Goal: Task Accomplishment & Management: Manage account settings

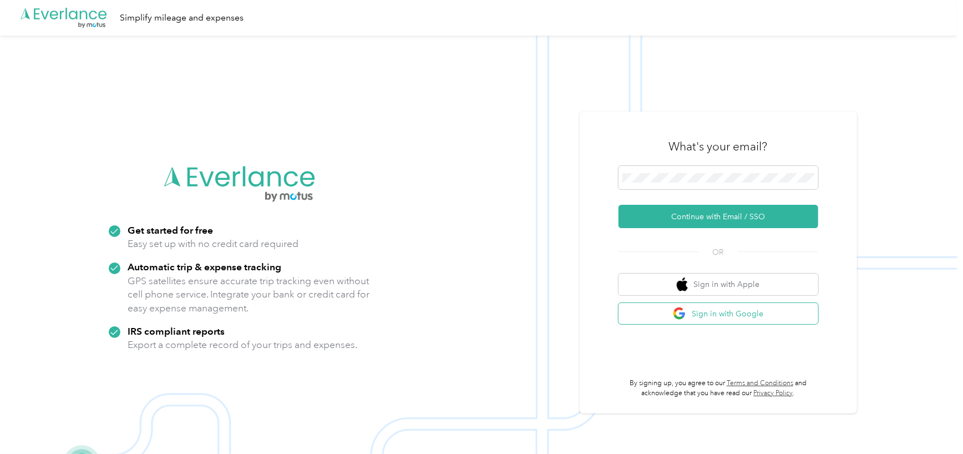
click at [706, 316] on button "Sign in with Google" at bounding box center [718, 314] width 200 height 22
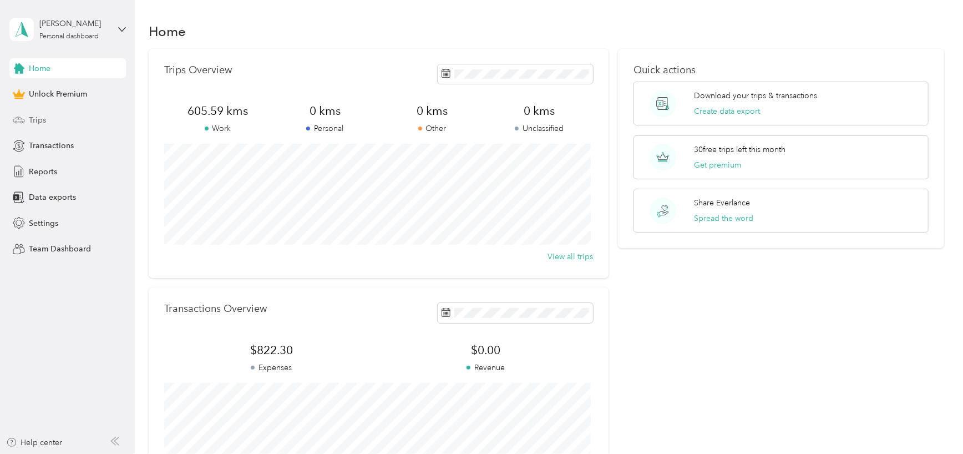
click at [33, 118] on span "Trips" at bounding box center [37, 120] width 17 height 12
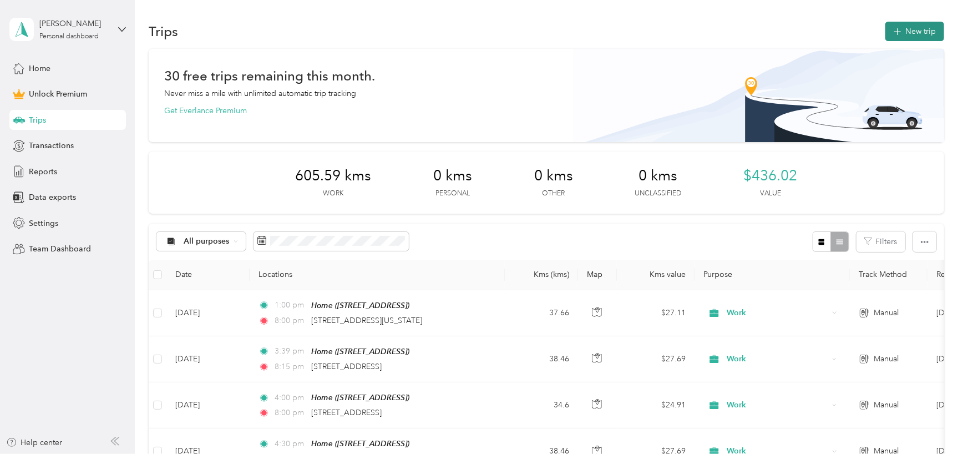
click at [904, 32] on button "New trip" at bounding box center [914, 31] width 59 height 19
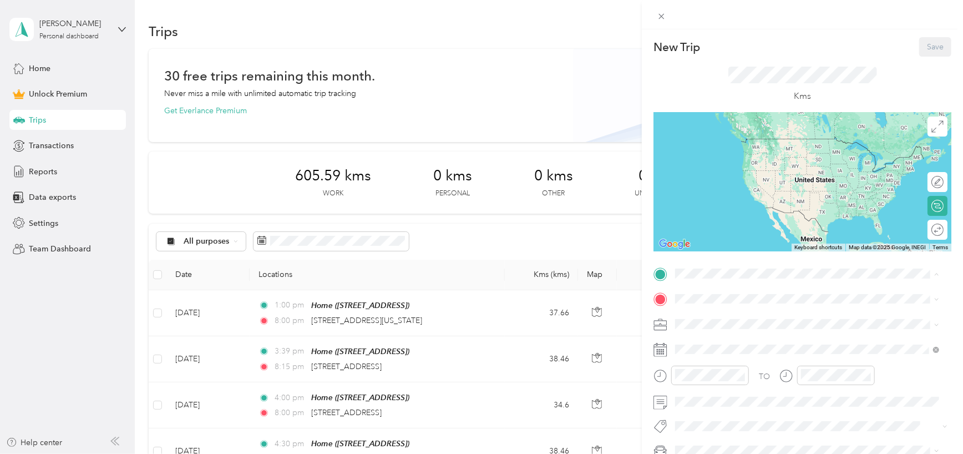
click at [759, 332] on div "Home [STREET_ADDRESS]" at bounding box center [731, 323] width 70 height 23
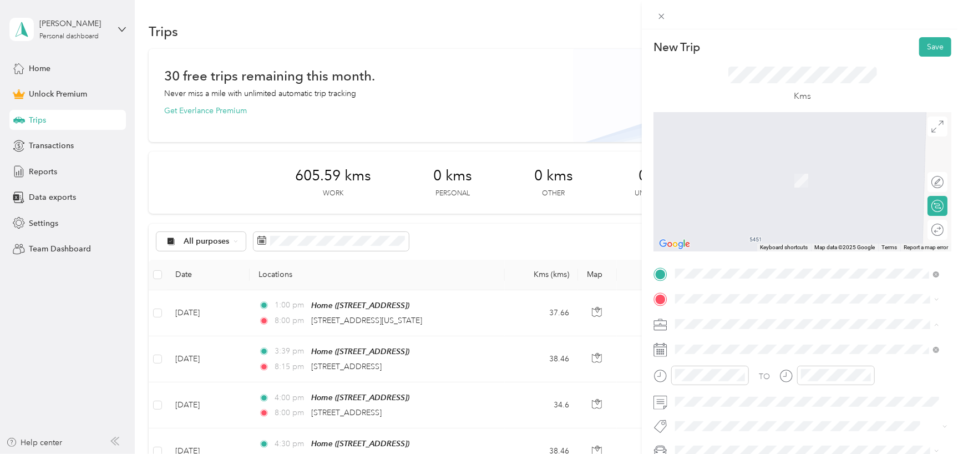
click at [699, 168] on div "Work" at bounding box center [807, 169] width 256 height 12
click at [920, 229] on div "Round trip" at bounding box center [900, 230] width 85 height 12
click at [920, 230] on div "Round trip" at bounding box center [900, 230] width 85 height 12
click at [917, 230] on div "Round trip" at bounding box center [900, 230] width 85 height 12
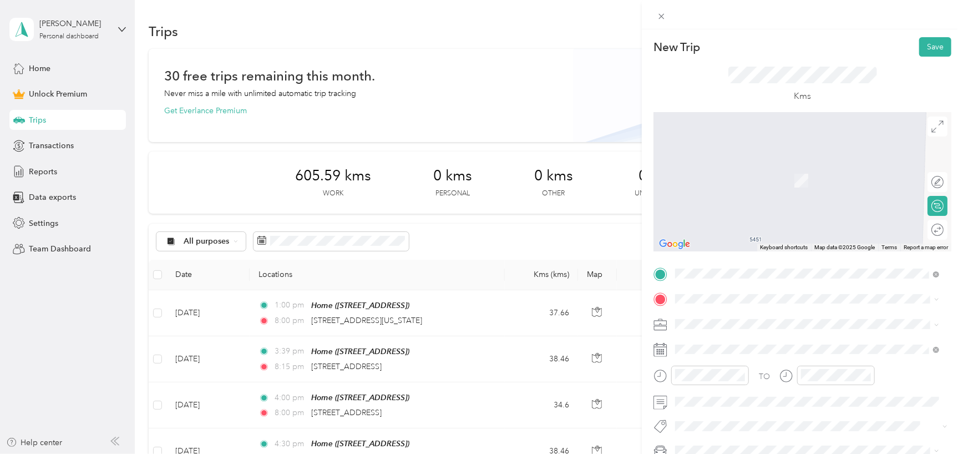
click at [765, 166] on span "[STREET_ADDRESS]" at bounding box center [731, 161] width 70 height 10
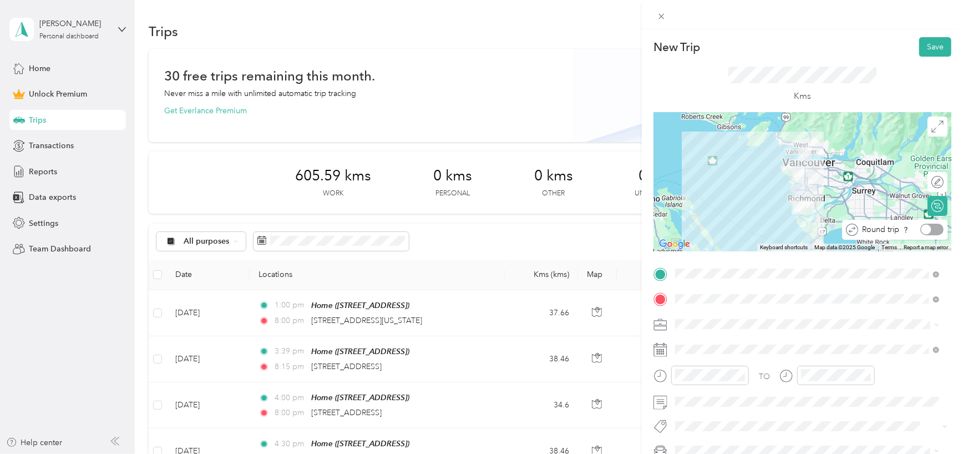
click at [921, 230] on div at bounding box center [926, 230] width 10 height 10
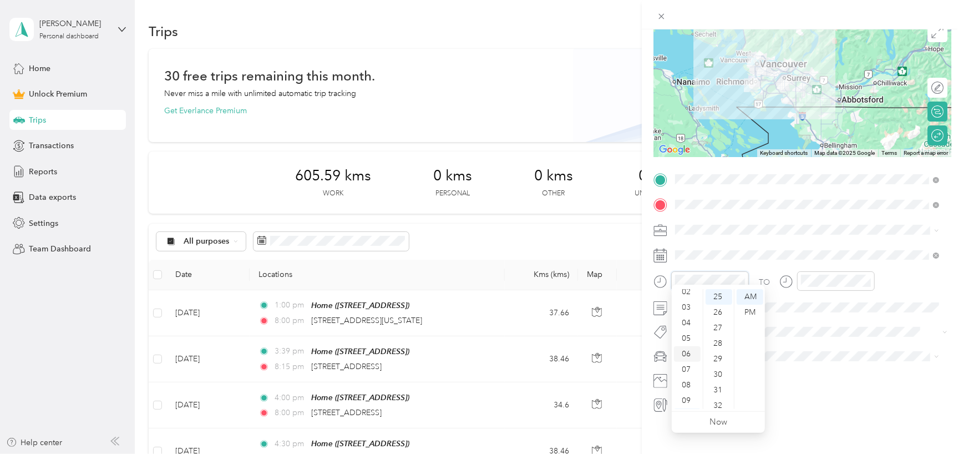
scroll to position [11, 0]
click at [688, 332] on div "03" at bounding box center [687, 332] width 27 height 16
click at [720, 371] on div "30" at bounding box center [719, 375] width 27 height 16
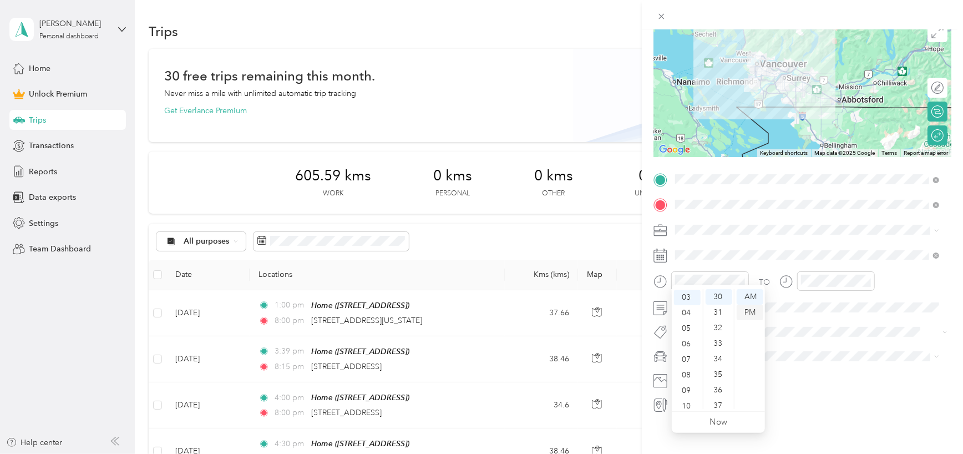
click at [747, 312] on div "PM" at bounding box center [750, 313] width 27 height 16
click at [740, 347] on div "1" at bounding box center [741, 348] width 14 height 14
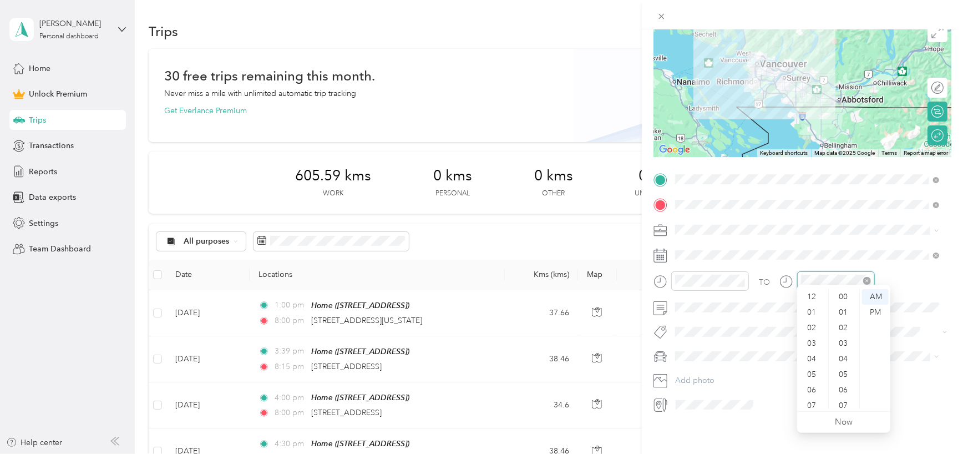
scroll to position [67, 0]
click at [811, 368] on div "09" at bounding box center [812, 370] width 27 height 16
click at [842, 297] on div "00" at bounding box center [844, 297] width 27 height 16
click at [871, 311] on div "PM" at bounding box center [875, 313] width 27 height 16
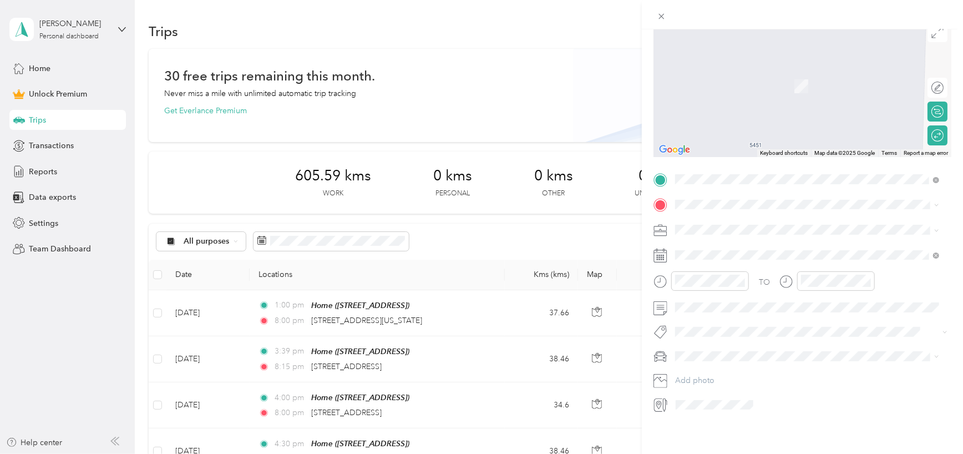
click at [749, 238] on span "[STREET_ADDRESS]" at bounding box center [731, 233] width 70 height 10
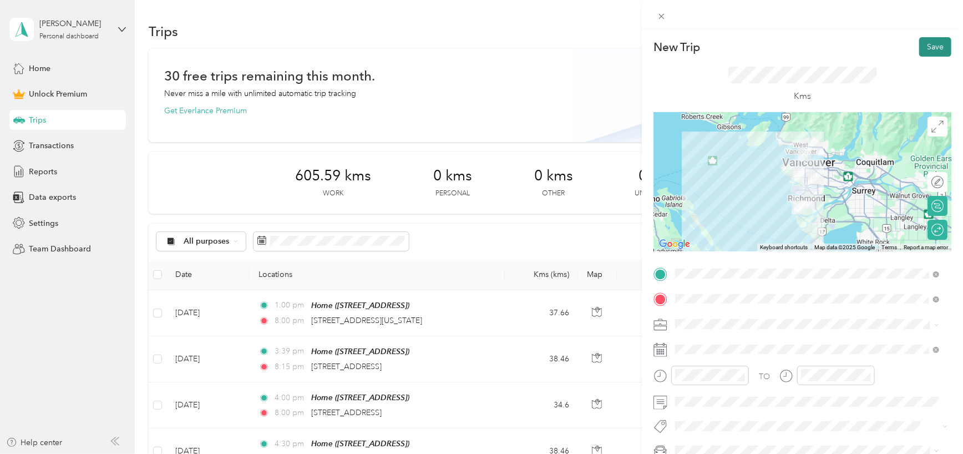
click at [931, 49] on button "Save" at bounding box center [935, 46] width 32 height 19
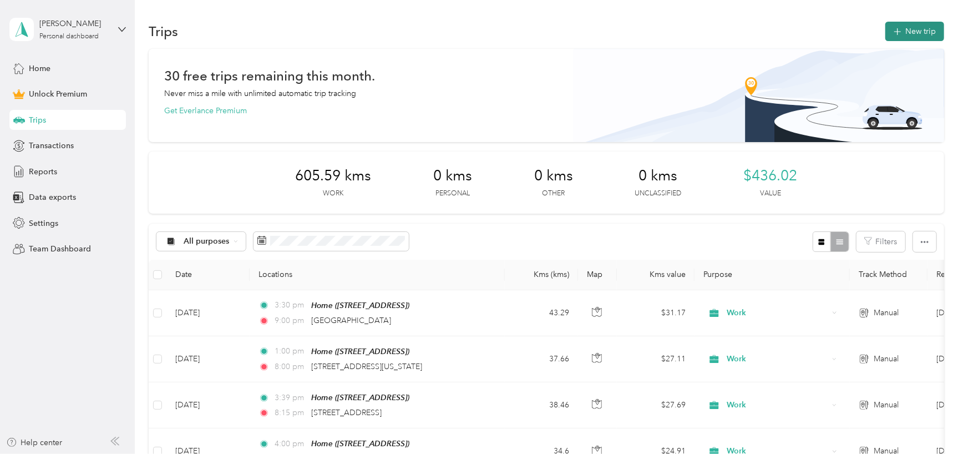
click at [903, 35] on button "New trip" at bounding box center [914, 31] width 59 height 19
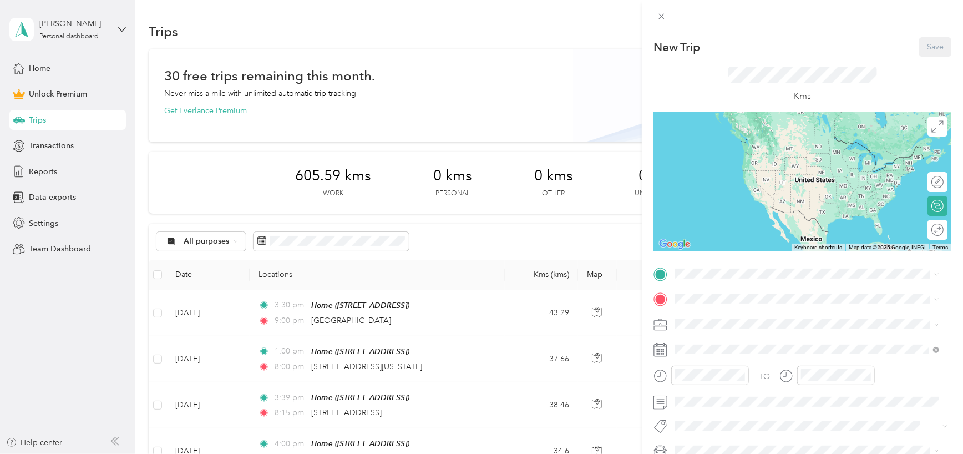
click at [32, 145] on div "New Trip Save This trip cannot be edited because it is either under review, app…" at bounding box center [481, 227] width 963 height 454
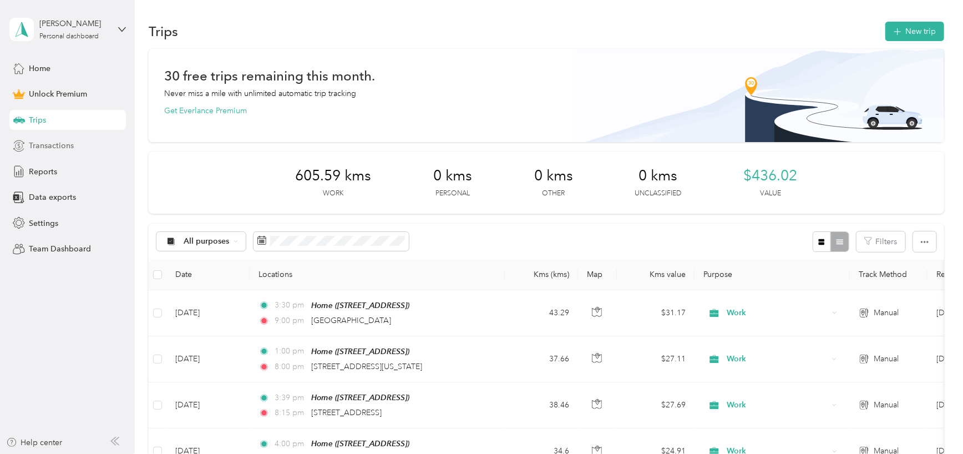
click at [51, 144] on span "Transactions" at bounding box center [51, 146] width 45 height 12
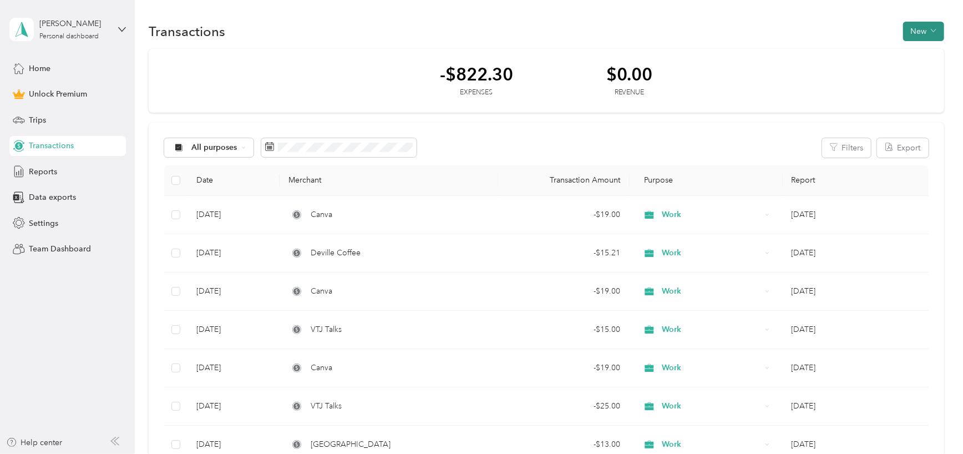
click at [923, 31] on button "New" at bounding box center [923, 31] width 41 height 19
click at [911, 50] on span "Expense" at bounding box center [918, 53] width 30 height 12
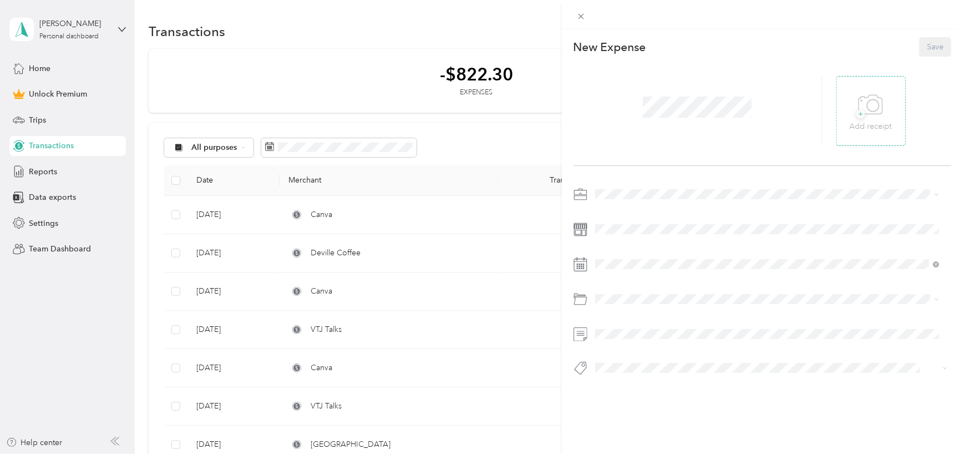
click at [856, 111] on span "+" at bounding box center [860, 114] width 8 height 8
click at [611, 217] on div "Work" at bounding box center [767, 213] width 336 height 12
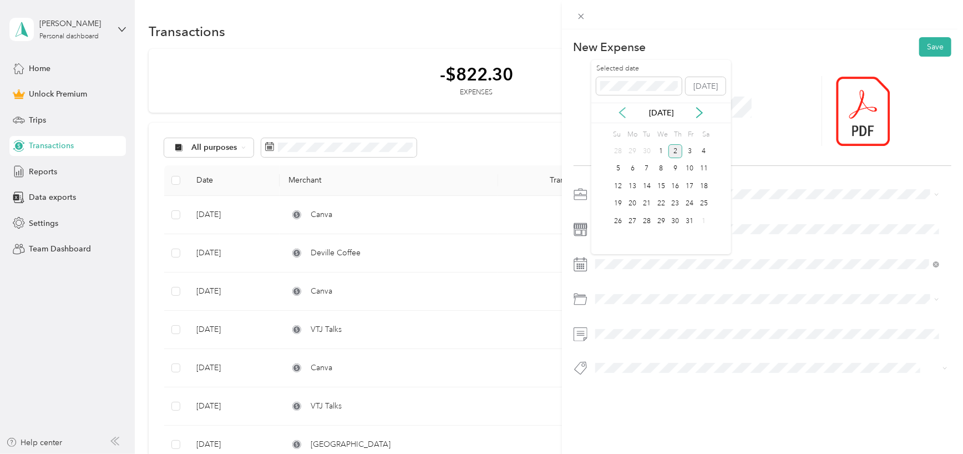
click at [618, 107] on icon at bounding box center [622, 112] width 11 height 11
click at [632, 200] on div "22" at bounding box center [633, 204] width 14 height 14
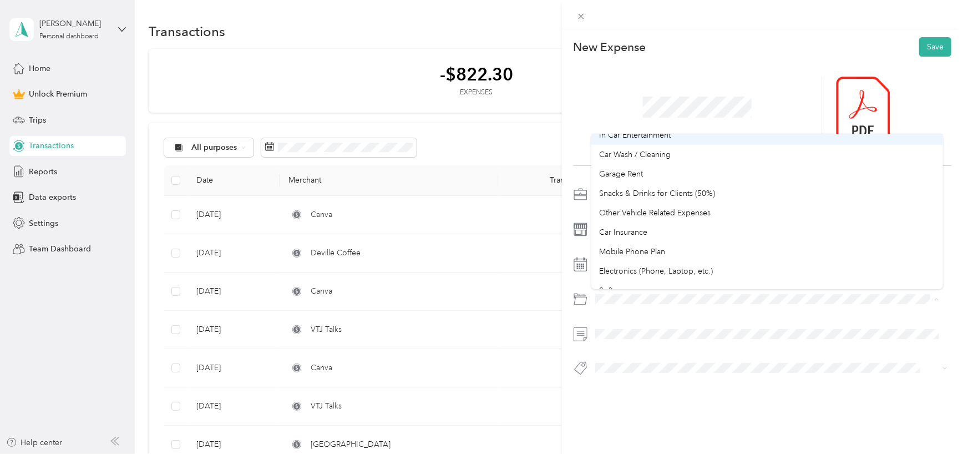
scroll to position [166, 0]
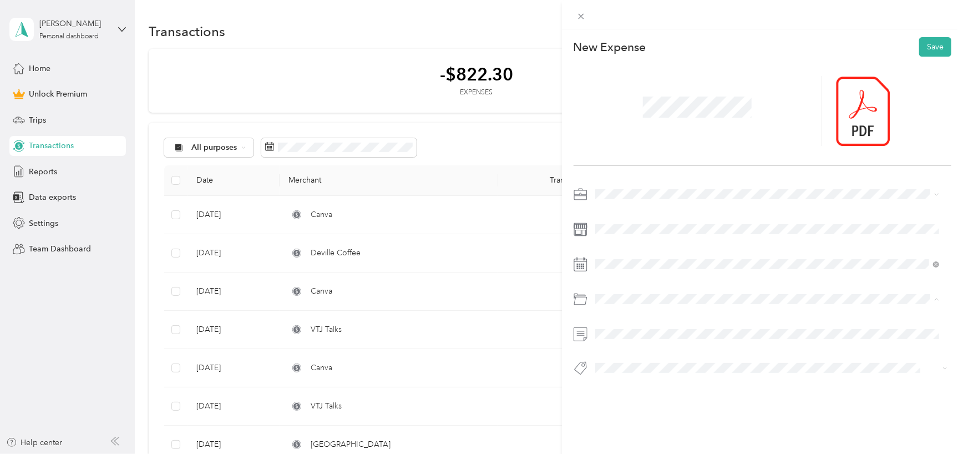
click at [617, 236] on span "Software" at bounding box center [614, 234] width 31 height 9
click at [937, 43] on button "Save" at bounding box center [935, 46] width 32 height 19
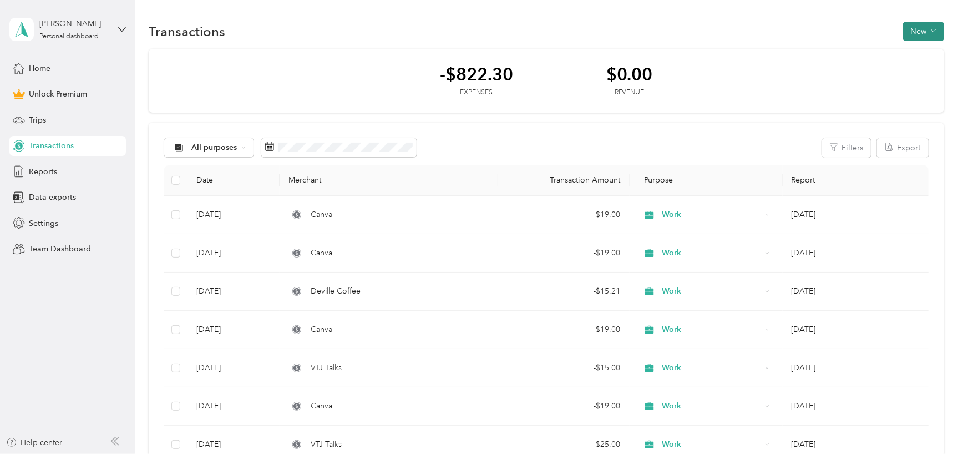
click at [912, 32] on button "New" at bounding box center [923, 31] width 41 height 19
click at [914, 53] on span "Expense" at bounding box center [918, 53] width 30 height 12
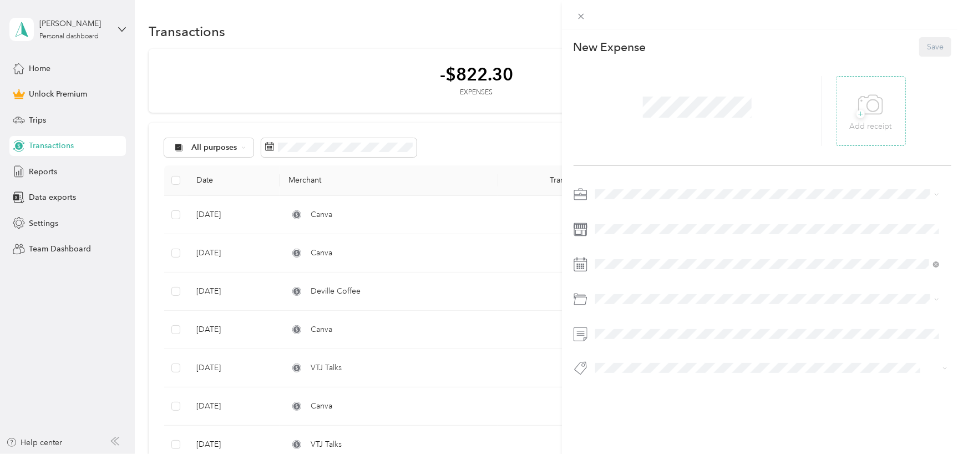
click at [859, 103] on icon at bounding box center [871, 104] width 24 height 19
click at [612, 209] on span "Work" at bounding box center [608, 213] width 19 height 9
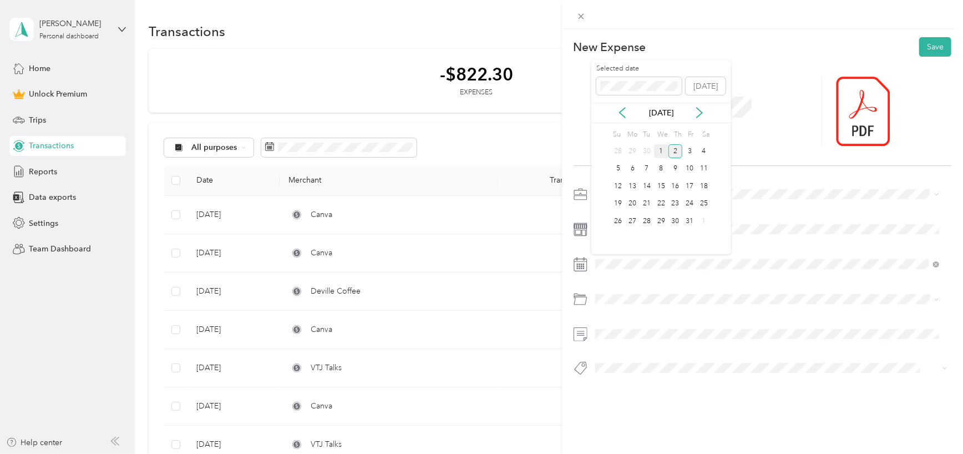
click at [663, 149] on div "1" at bounding box center [661, 151] width 14 height 14
click at [646, 224] on span "Parking Fees and Tolls" at bounding box center [637, 226] width 77 height 9
click at [930, 46] on button "Save" at bounding box center [935, 46] width 32 height 19
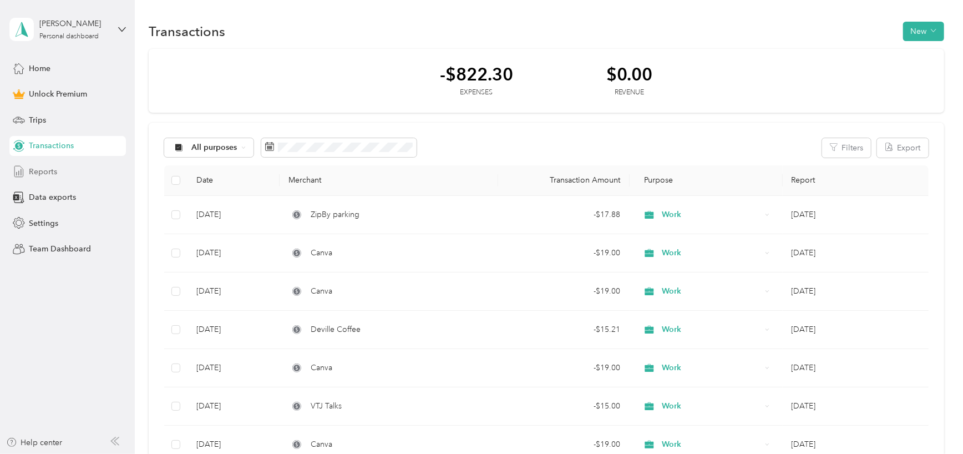
click at [43, 173] on span "Reports" at bounding box center [43, 172] width 28 height 12
